Goal: Find contact information

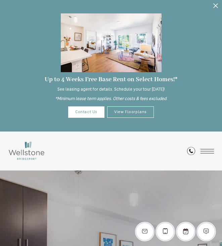
click at [217, 7] on icon "Close Alert" at bounding box center [215, 5] width 5 height 5
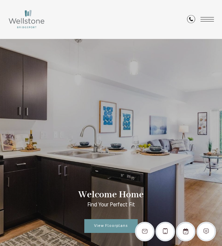
click at [207, 21] on div "Find Your Home" at bounding box center [200, 19] width 27 height 39
click at [208, 19] on span "Open Menu" at bounding box center [207, 19] width 13 height 4
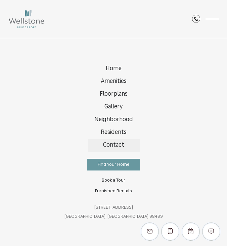
click at [114, 147] on span "Contact" at bounding box center [113, 145] width 21 height 6
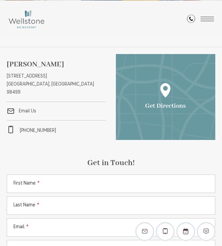
scroll to position [227, 0]
